Goal: Transaction & Acquisition: Purchase product/service

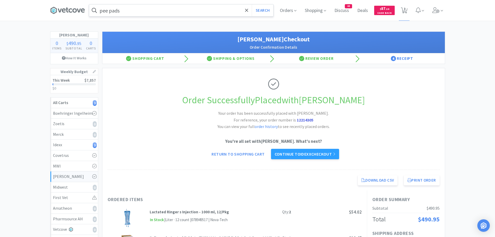
click at [147, 7] on input "pee pads" at bounding box center [181, 10] width 184 height 12
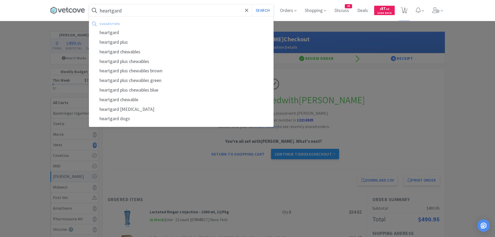
type input "heartgard"
click at [252, 4] on button "Search" at bounding box center [263, 10] width 22 height 12
select select "10"
select select "5"
select select "2"
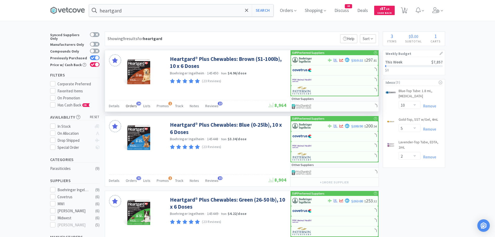
click at [136, 104] on span "34" at bounding box center [138, 104] width 5 height 4
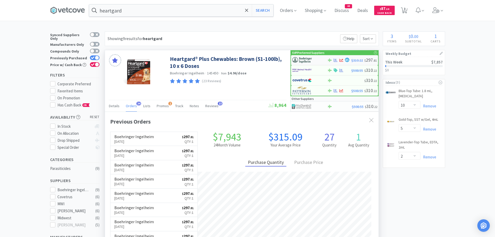
scroll to position [139, 273]
click at [309, 59] on img at bounding box center [301, 60] width 19 height 8
select select "1"
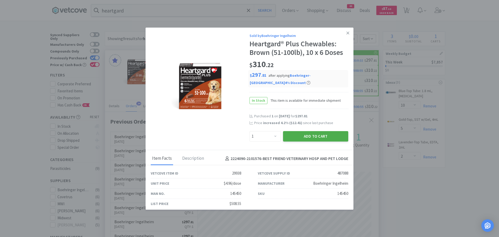
click at [287, 133] on button "Add to Cart" at bounding box center [315, 136] width 65 height 10
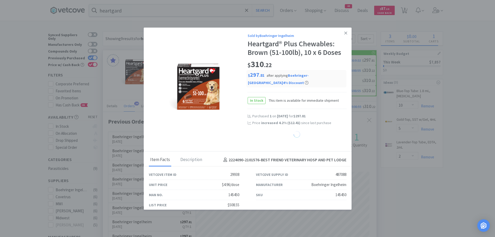
select select "1"
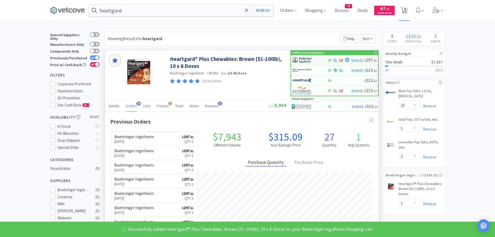
click at [405, 9] on span "4" at bounding box center [405, 8] width 2 height 21
select select "1"
select select "10"
select select "5"
select select "2"
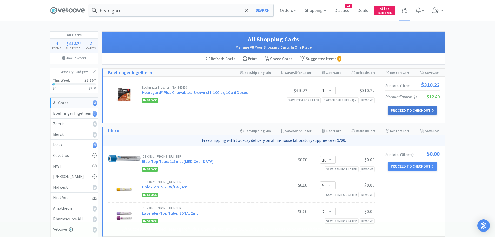
click at [397, 108] on button "Proceed to Checkout" at bounding box center [412, 110] width 49 height 9
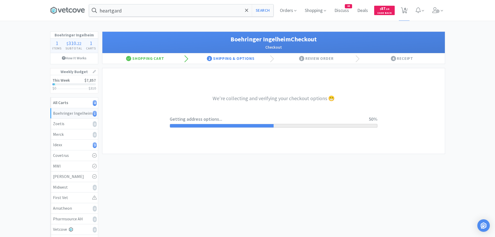
select select "invoice"
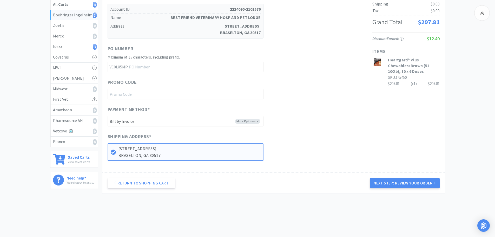
scroll to position [108, 0]
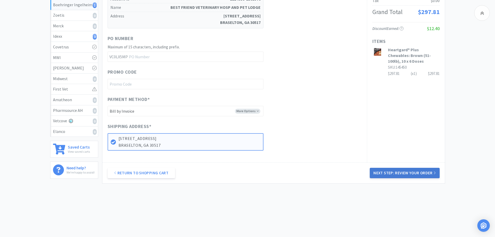
click at [387, 170] on button "Next Step: Review Your Order" at bounding box center [405, 173] width 70 height 10
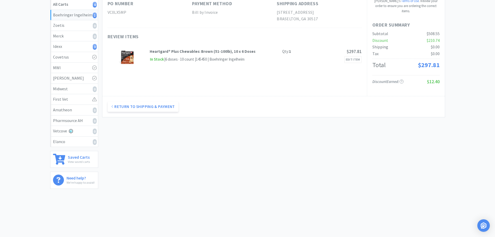
scroll to position [0, 0]
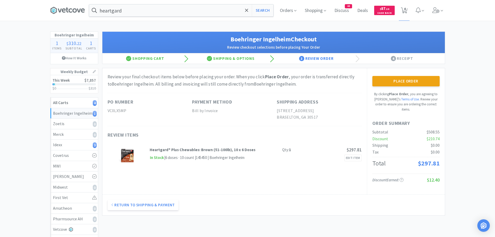
click at [397, 81] on button "Place Order" at bounding box center [405, 81] width 67 height 10
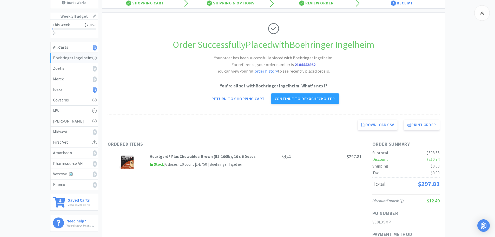
scroll to position [26, 0]
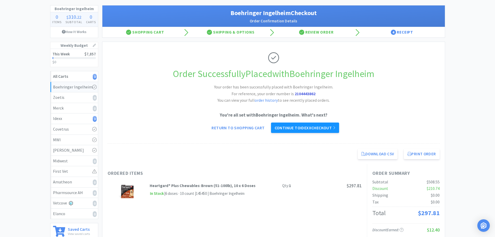
click at [319, 126] on link "Continue to Idexx checkout" at bounding box center [305, 127] width 68 height 10
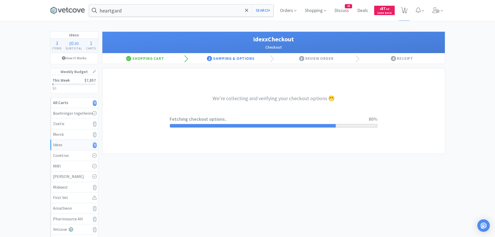
select select "900"
select select "003"
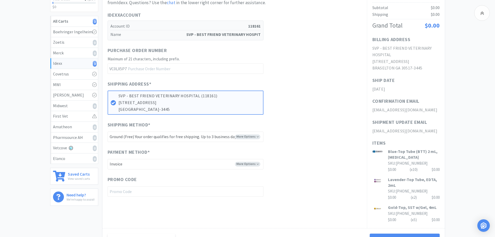
scroll to position [86, 0]
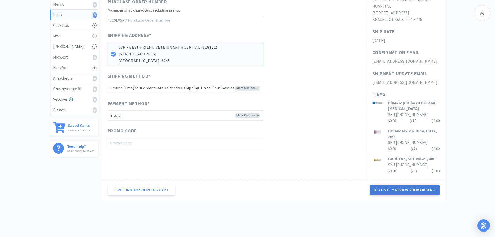
click at [387, 187] on button "Next Step: Review Your Order" at bounding box center [405, 190] width 70 height 10
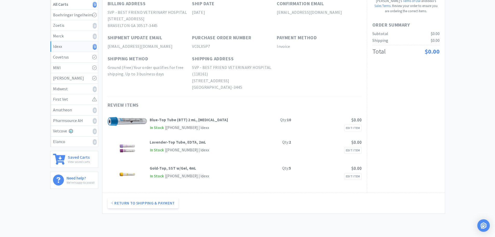
scroll to position [0, 0]
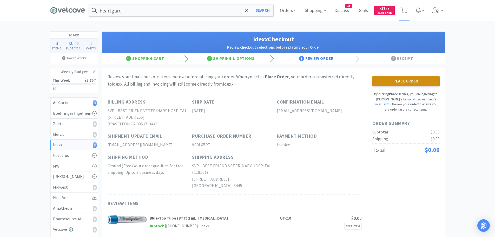
click at [395, 82] on button "Place Order" at bounding box center [405, 81] width 67 height 10
